Goal: Task Accomplishment & Management: Use online tool/utility

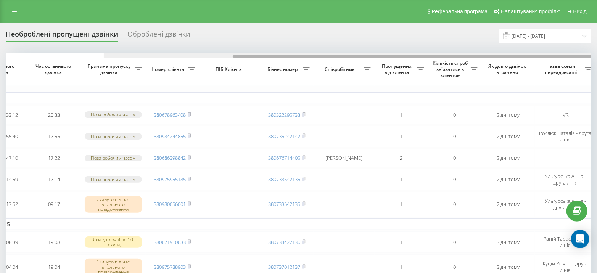
scroll to position [0, 177]
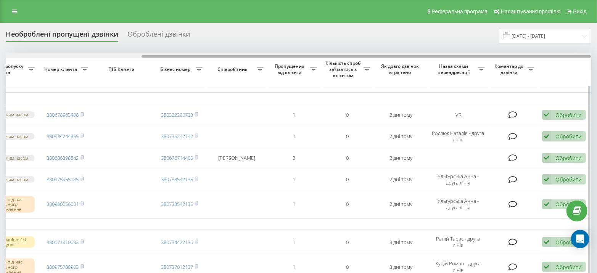
drag, startPoint x: 179, startPoint y: 55, endPoint x: 489, endPoint y: 75, distance: 310.2
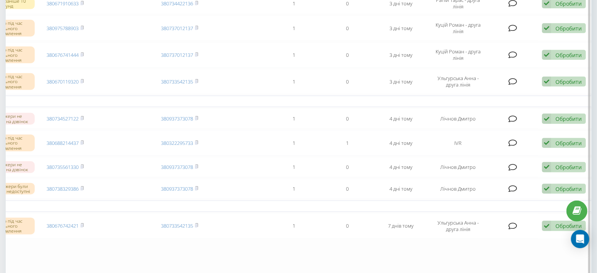
scroll to position [0, 0]
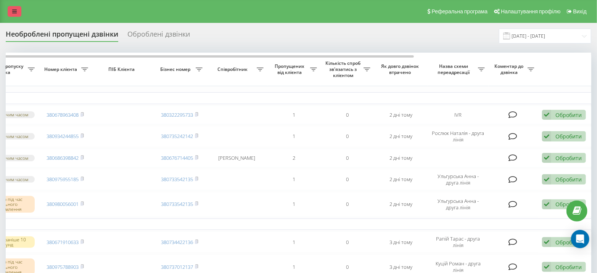
click at [16, 11] on icon at bounding box center [14, 11] width 5 height 5
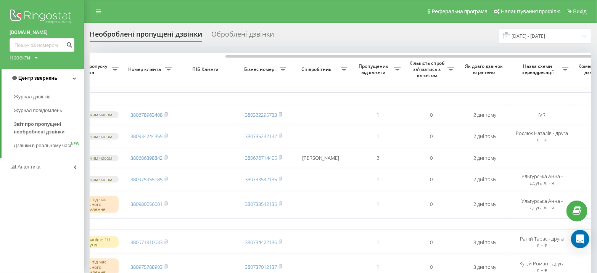
click at [37, 77] on span "Центр звернень" at bounding box center [37, 78] width 39 height 6
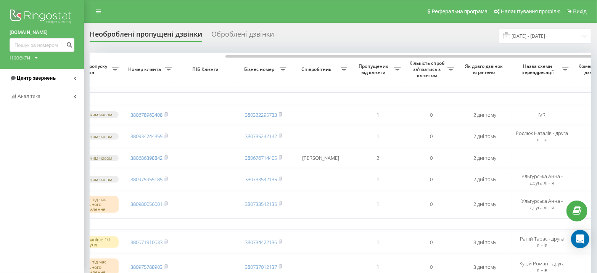
click at [37, 77] on span "Центр звернень" at bounding box center [36, 78] width 39 height 6
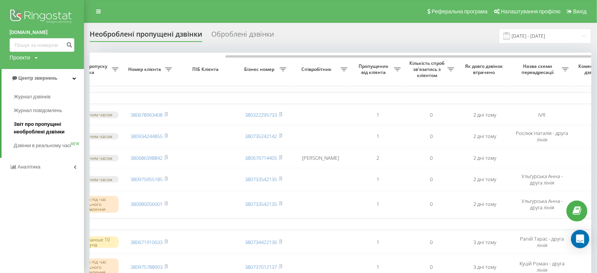
click at [47, 124] on span "Звіт про пропущені необроблені дзвінки" at bounding box center [47, 127] width 66 height 15
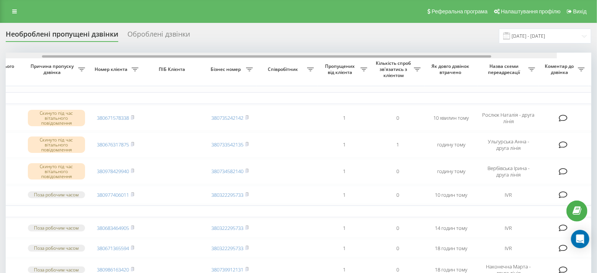
scroll to position [0, 177]
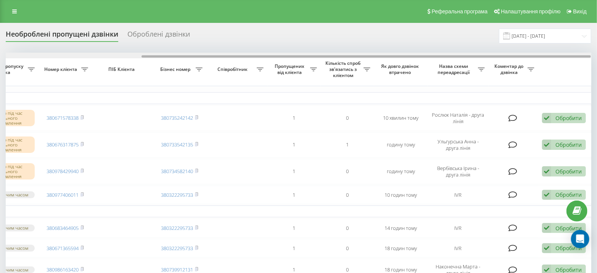
drag, startPoint x: 303, startPoint y: 56, endPoint x: 573, endPoint y: 56, distance: 269.6
click at [573, 56] on div at bounding box center [365, 56] width 449 height 2
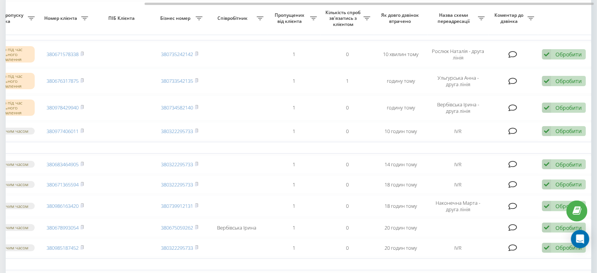
scroll to position [0, 0]
